Goal: Task Accomplishment & Management: Complete application form

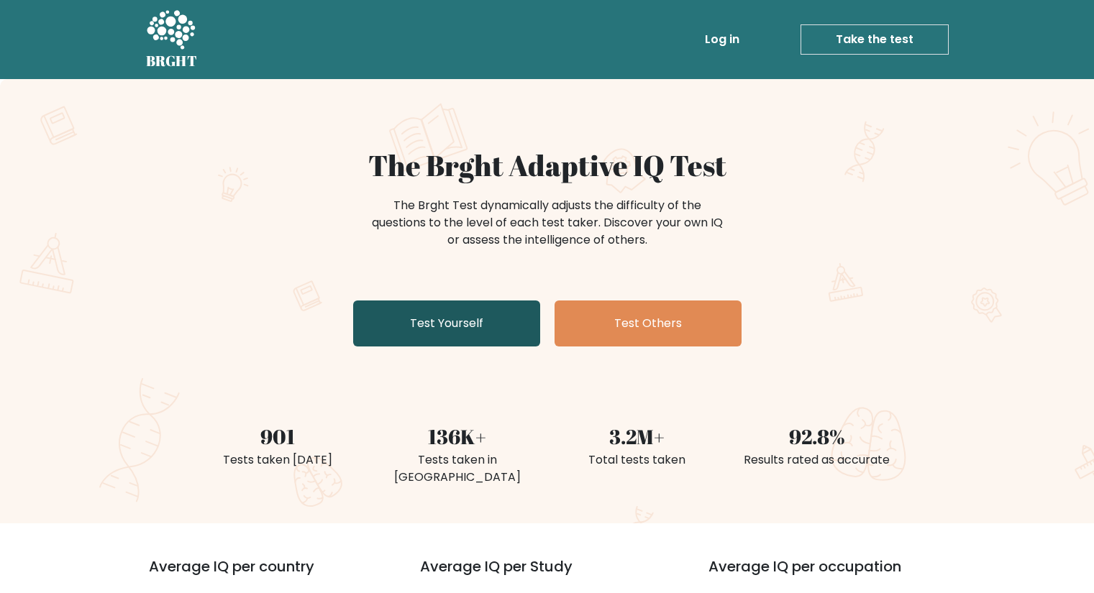
click at [516, 324] on link "Test Yourself" at bounding box center [446, 324] width 187 height 46
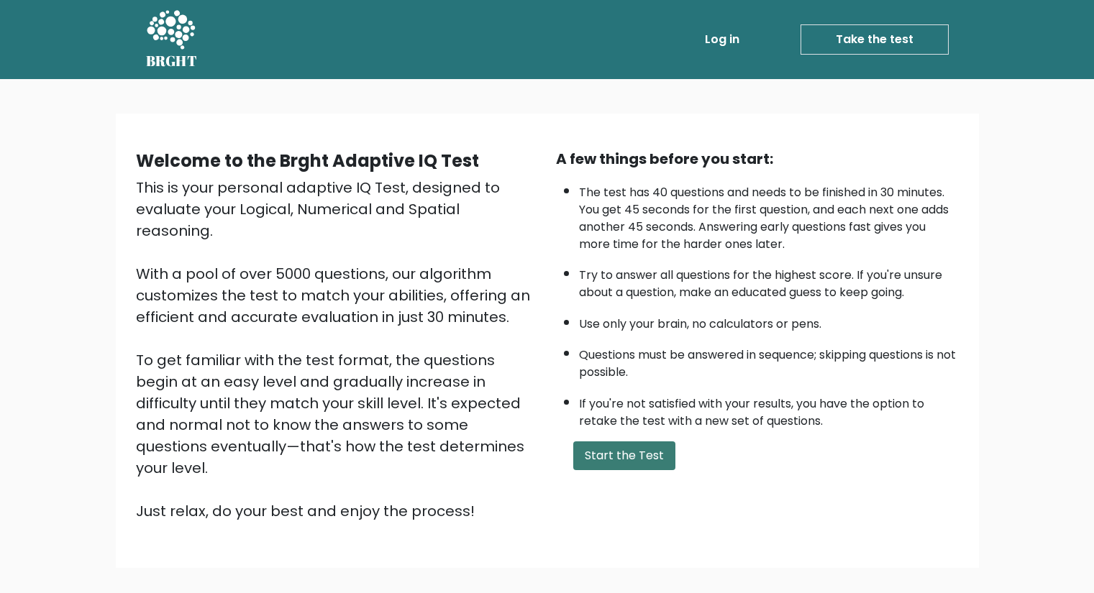
click at [601, 464] on button "Start the Test" at bounding box center [624, 456] width 102 height 29
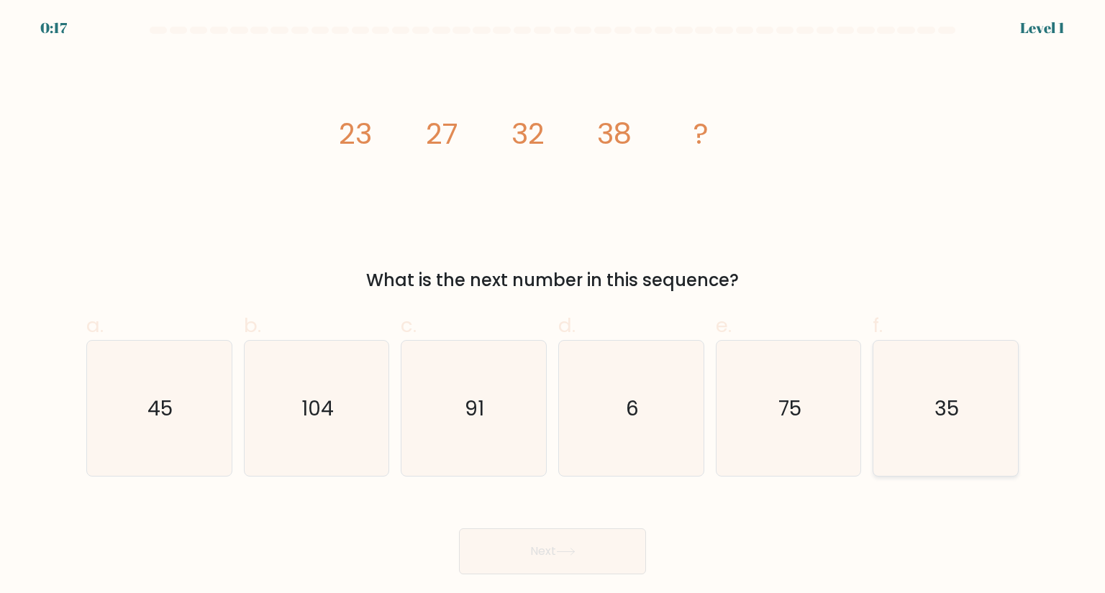
click at [908, 433] on icon "35" at bounding box center [944, 408] width 135 height 135
click at [553, 306] on input "f. 35" at bounding box center [552, 301] width 1 height 9
radio input "true"
click at [598, 555] on button "Next" at bounding box center [552, 552] width 187 height 46
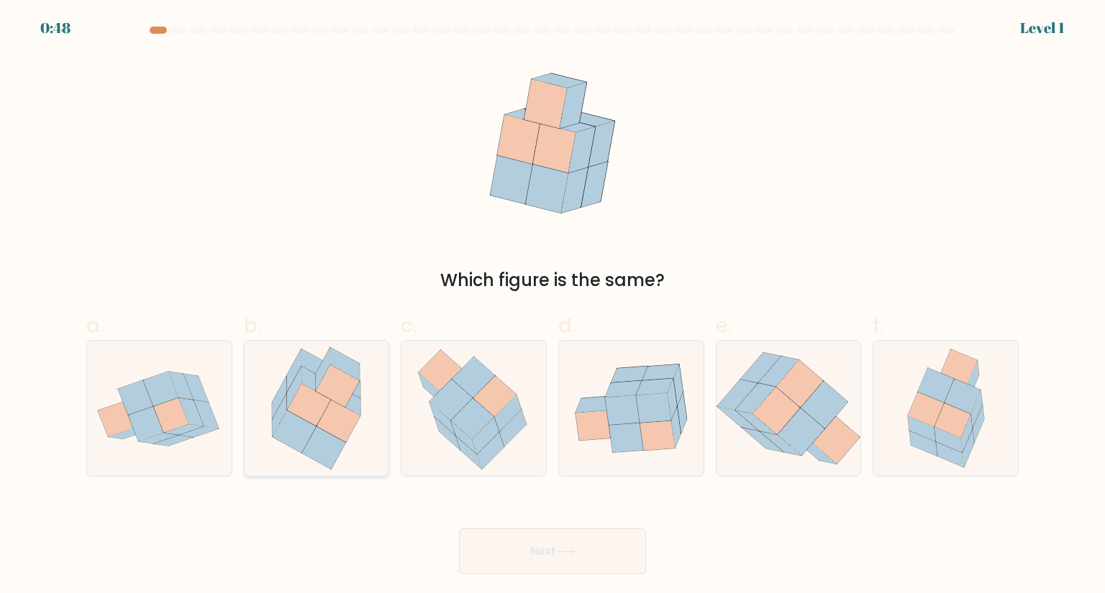
click at [339, 442] on icon at bounding box center [324, 448] width 44 height 42
click at [552, 306] on input "b." at bounding box center [552, 301] width 1 height 9
radio input "true"
click at [550, 557] on button "Next" at bounding box center [552, 552] width 187 height 46
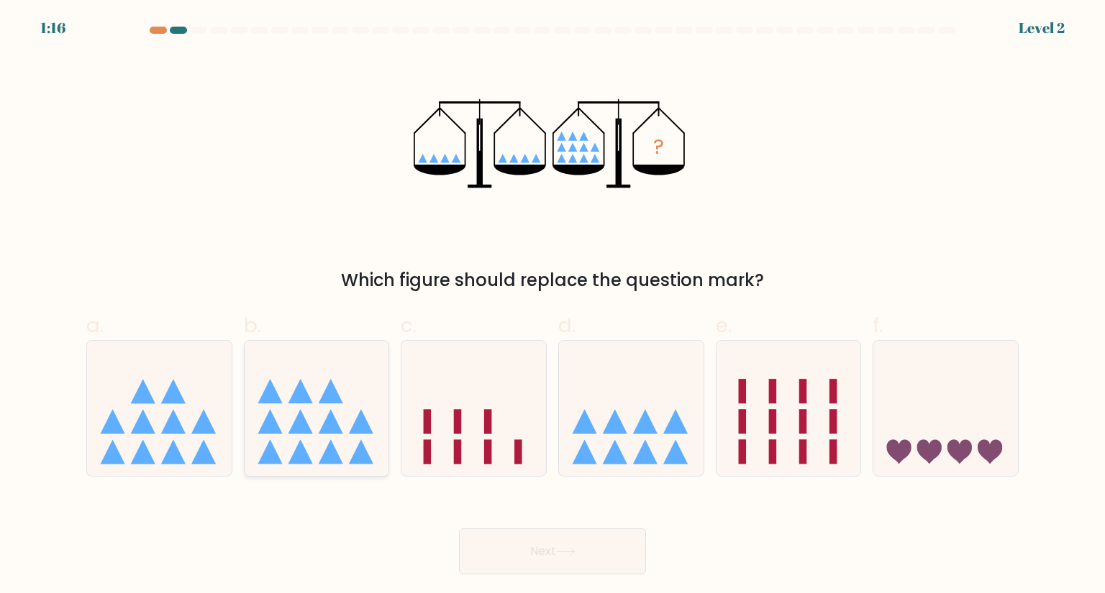
click at [294, 421] on icon at bounding box center [300, 421] width 24 height 24
click at [552, 306] on input "b." at bounding box center [552, 301] width 1 height 9
radio input "true"
click at [532, 551] on button "Next" at bounding box center [552, 552] width 187 height 46
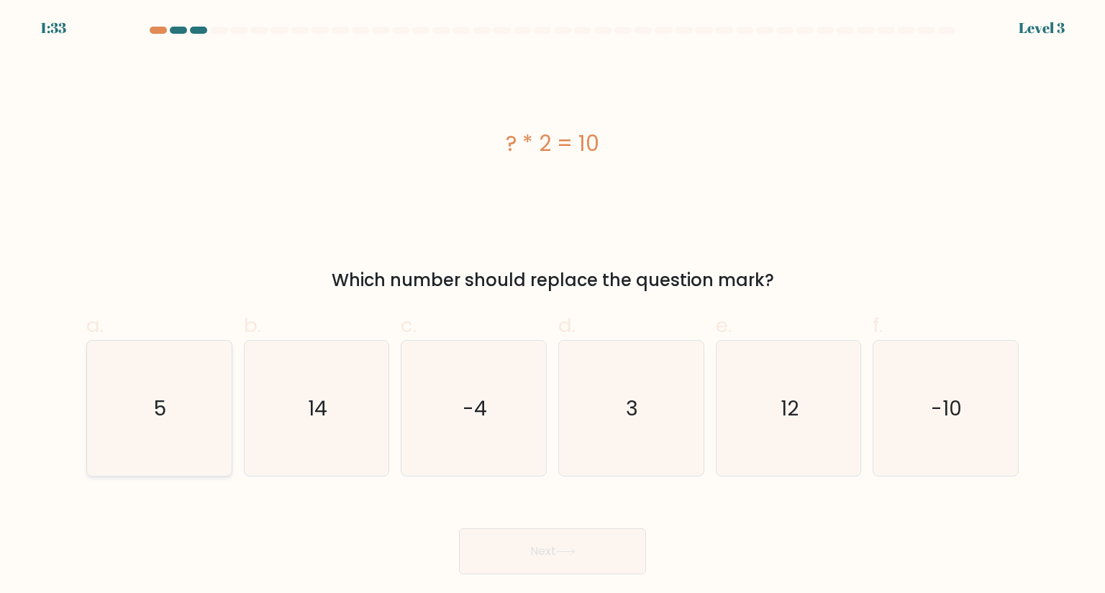
click at [157, 432] on icon "5" at bounding box center [158, 408] width 135 height 135
click at [552, 306] on input "a. 5" at bounding box center [552, 301] width 1 height 9
radio input "true"
click at [538, 571] on button "Next" at bounding box center [552, 552] width 187 height 46
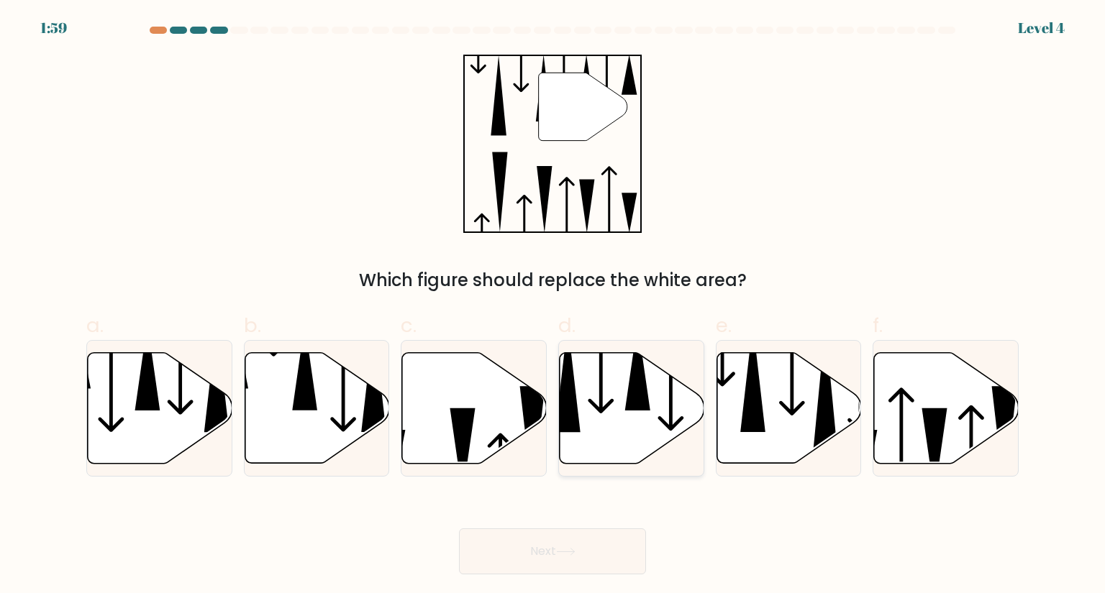
click at [608, 441] on icon at bounding box center [632, 407] width 145 height 111
click at [553, 306] on input "d." at bounding box center [552, 301] width 1 height 9
radio input "true"
click at [565, 561] on button "Next" at bounding box center [552, 552] width 187 height 46
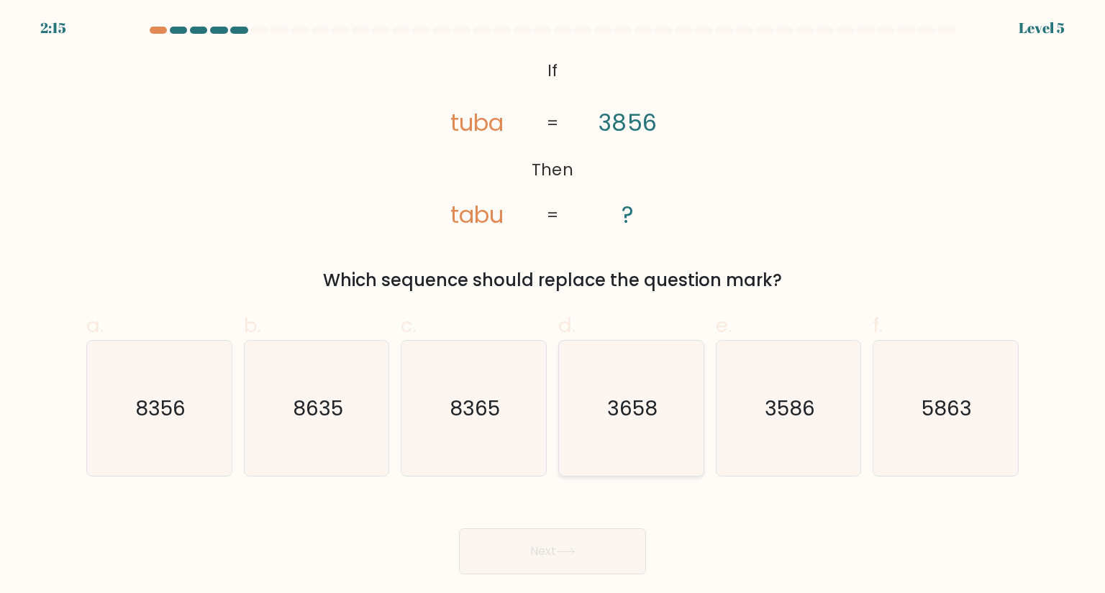
click at [619, 434] on icon "3658" at bounding box center [630, 408] width 135 height 135
click at [553, 306] on input "d. 3658" at bounding box center [552, 301] width 1 height 9
radio input "true"
click at [573, 542] on button "Next" at bounding box center [552, 552] width 187 height 46
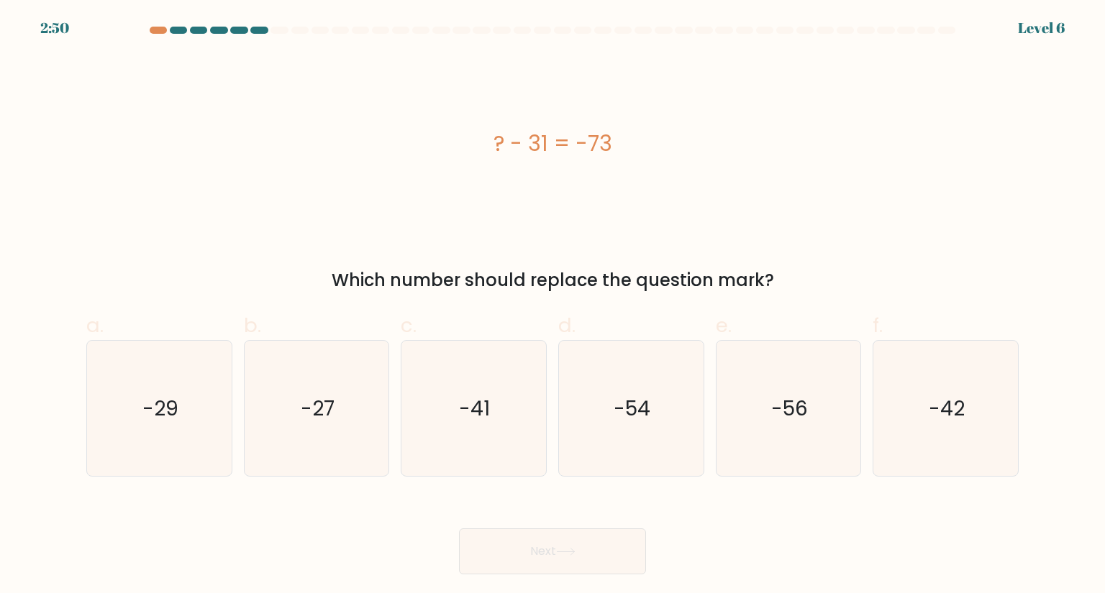
click at [500, 145] on div "? - 31 = -73" at bounding box center [552, 143] width 932 height 32
drag, startPoint x: 500, startPoint y: 145, endPoint x: 617, endPoint y: 157, distance: 117.9
click at [617, 157] on div "? - 31 = -73" at bounding box center [552, 143] width 932 height 32
click at [483, 142] on div "? - 31 = -73" at bounding box center [552, 143] width 932 height 32
drag, startPoint x: 483, startPoint y: 142, endPoint x: 625, endPoint y: 151, distance: 142.7
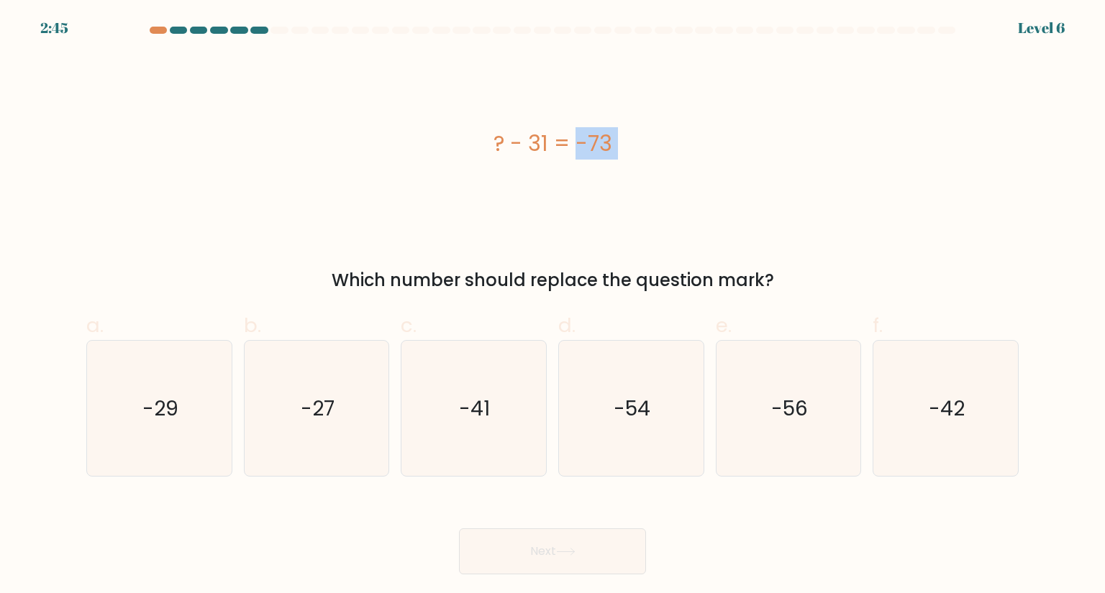
click at [625, 151] on div "? - 31 = -73" at bounding box center [552, 143] width 932 height 32
copy div "? - 31 = -73"
click at [910, 439] on icon "-42" at bounding box center [944, 408] width 135 height 135
click at [553, 306] on input "f. -42" at bounding box center [552, 301] width 1 height 9
radio input "true"
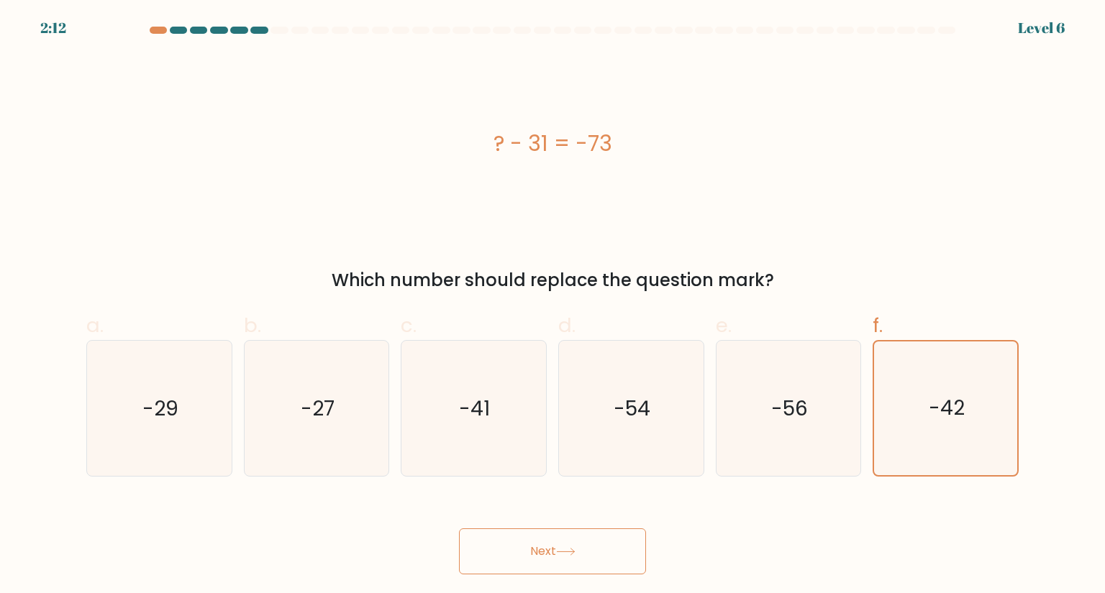
click at [583, 551] on button "Next" at bounding box center [552, 552] width 187 height 46
